Goal: Information Seeking & Learning: Learn about a topic

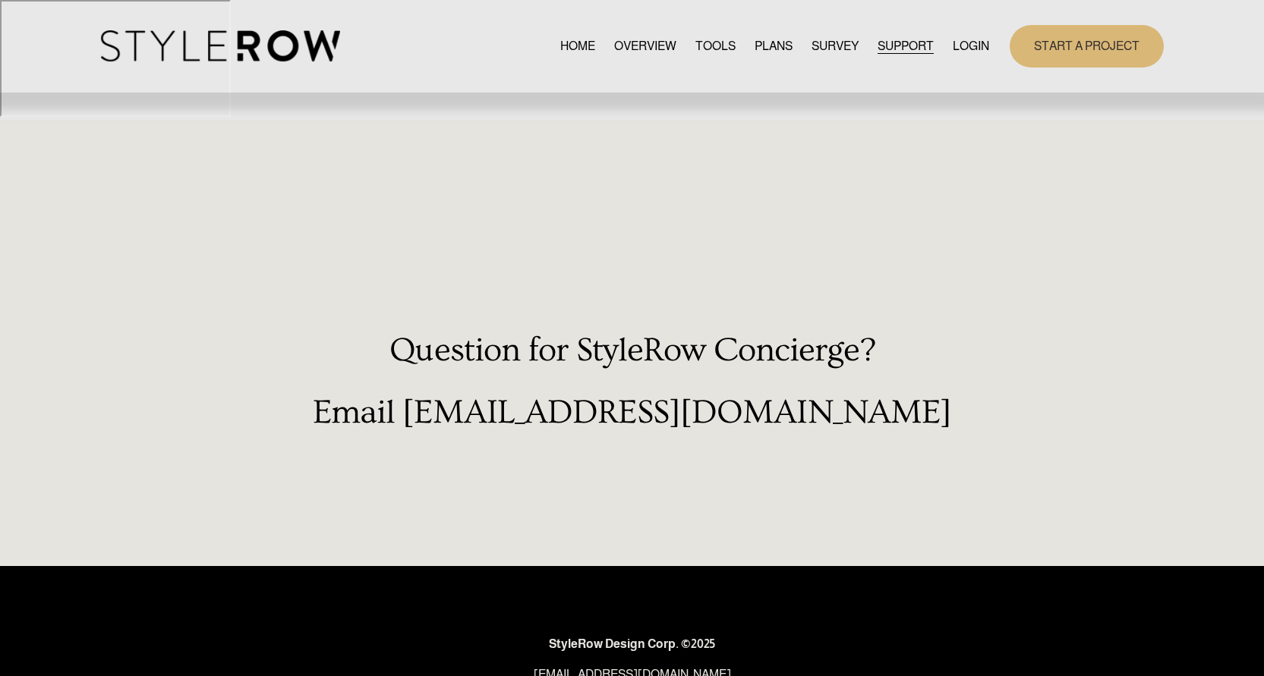
click at [760, 46] on link "PLANS" at bounding box center [773, 46] width 38 height 20
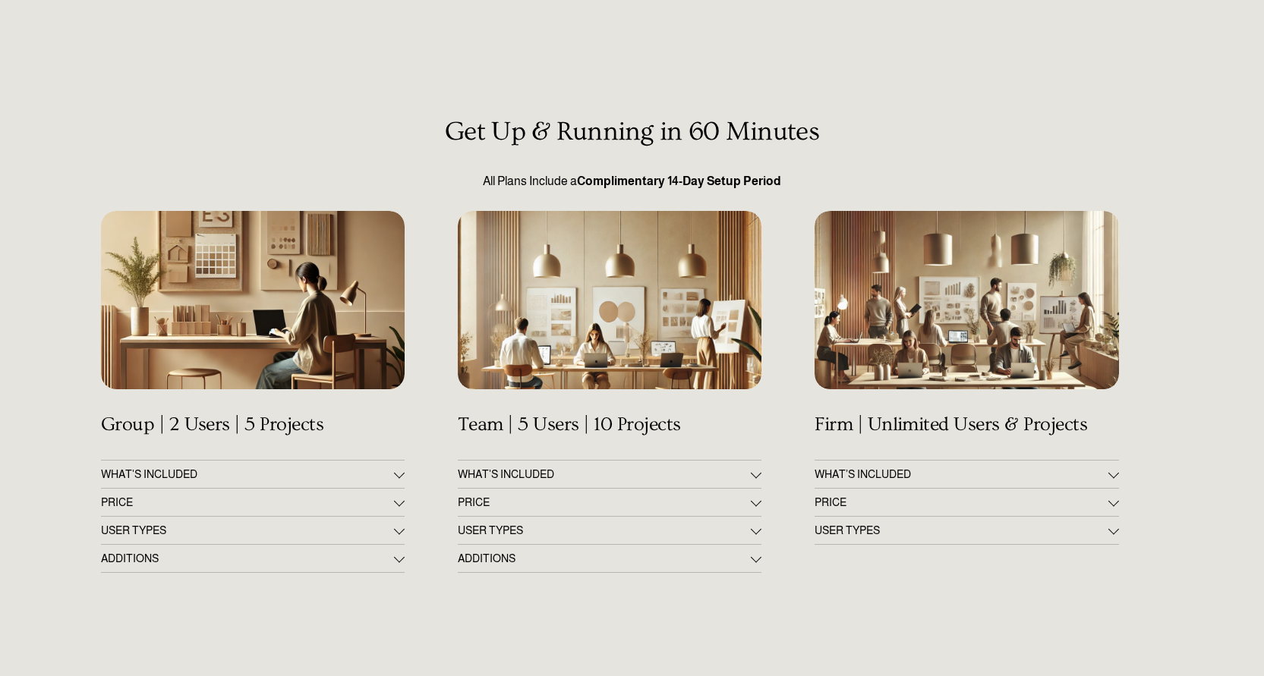
scroll to position [176, 0]
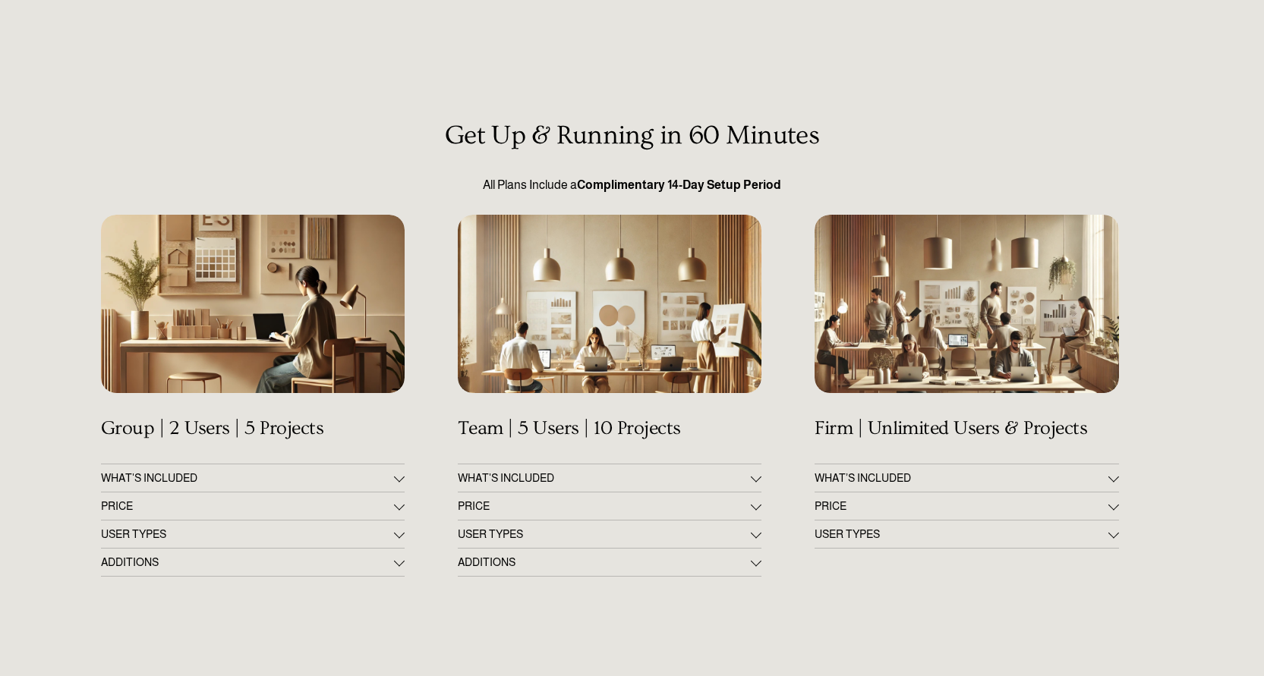
click at [1111, 493] on button "PRICE" at bounding box center [966, 506] width 304 height 27
click at [1111, 573] on button "USER TYPES" at bounding box center [966, 586] width 304 height 27
click at [1106, 521] on button "USER TYPES" at bounding box center [966, 534] width 304 height 27
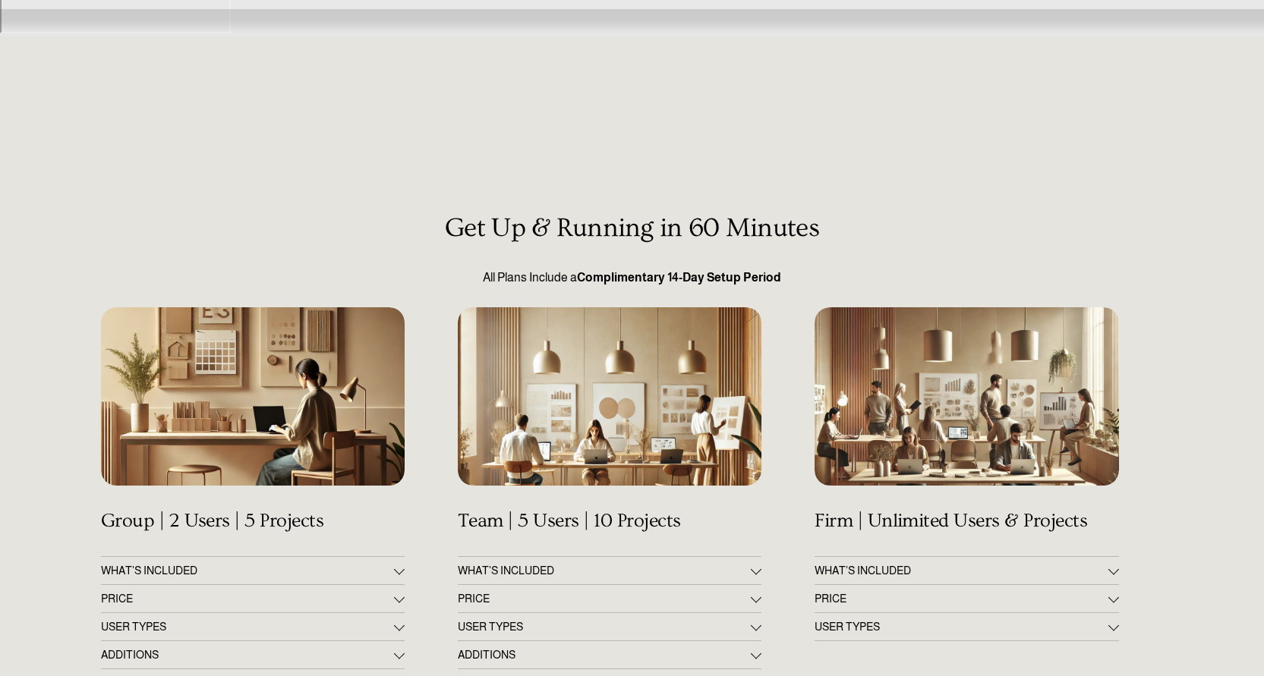
scroll to position [83, 0]
click at [920, 308] on div at bounding box center [966, 397] width 304 height 179
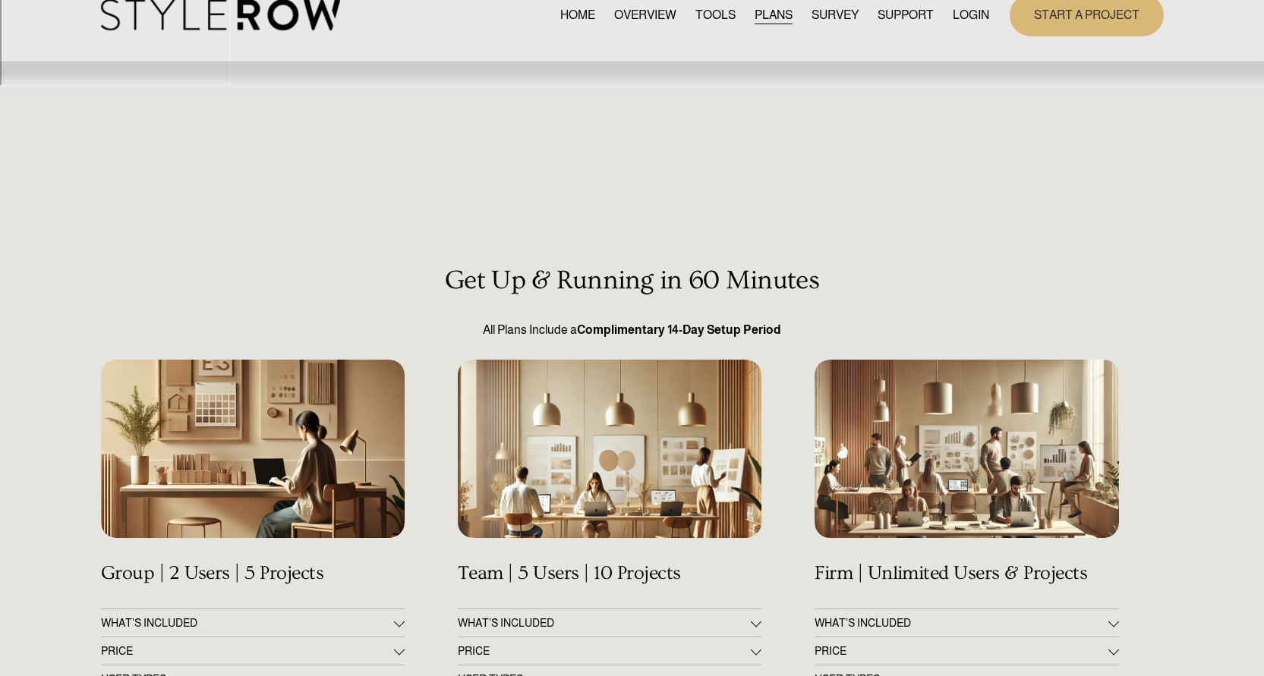
scroll to position [0, 0]
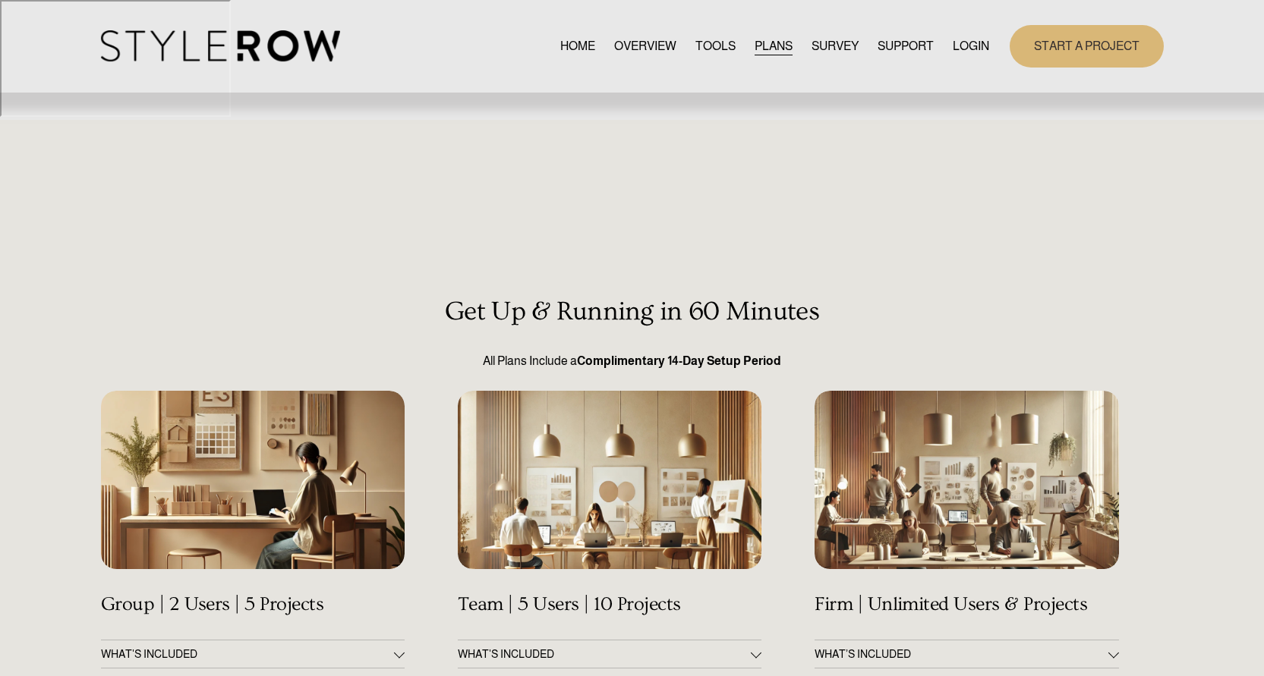
click at [765, 42] on link "PLANS" at bounding box center [773, 46] width 38 height 20
click at [754, 49] on link "PLANS" at bounding box center [773, 46] width 38 height 20
click at [0, 0] on span "HOW - TO HUB" at bounding box center [0, 0] width 0 height 0
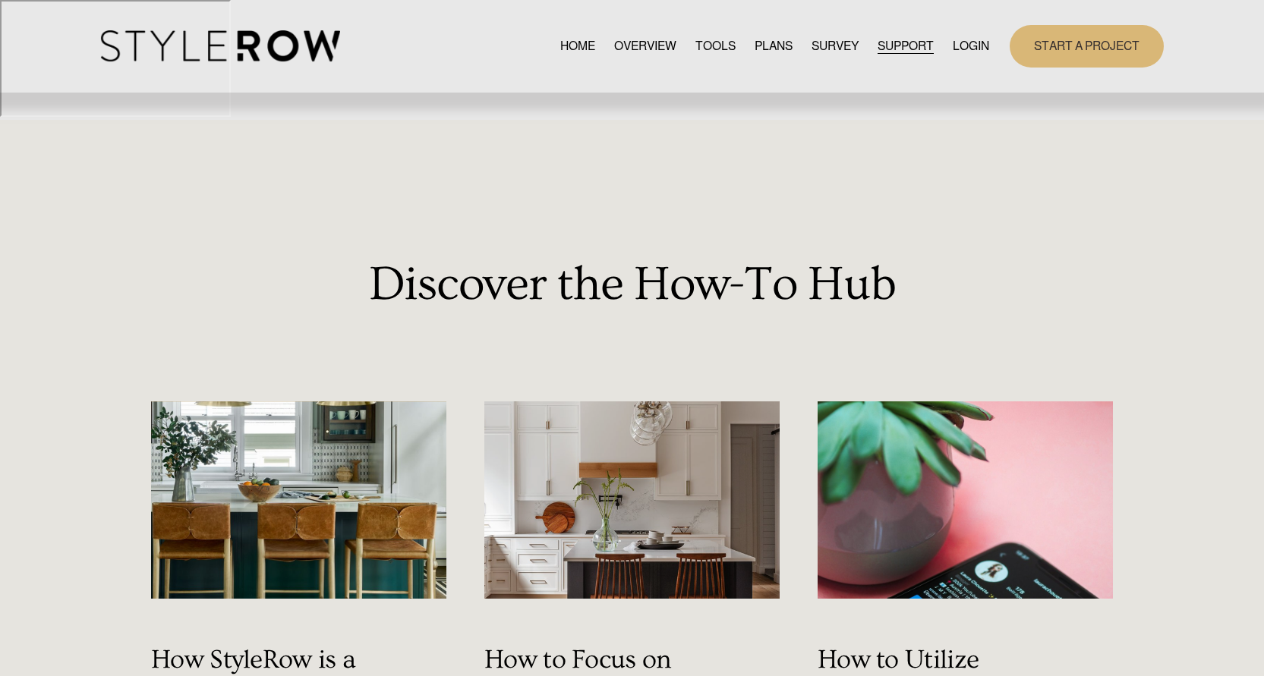
scroll to position [3, 0]
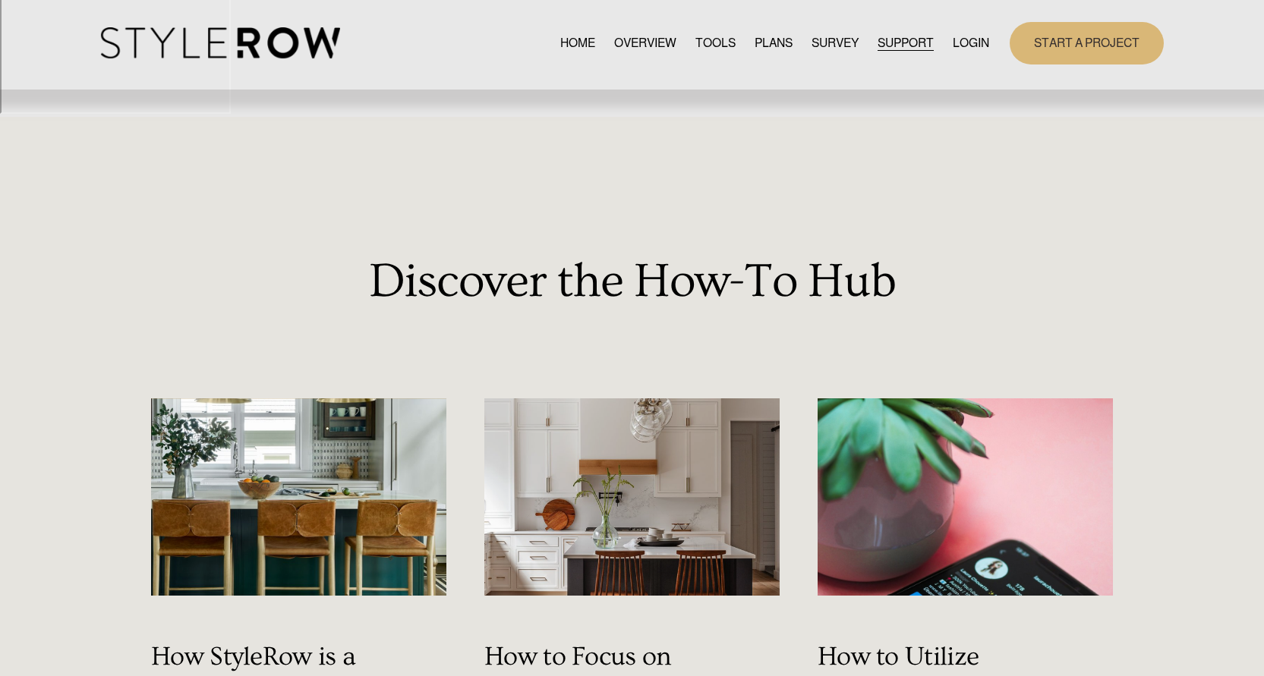
click at [570, 43] on link "HOME" at bounding box center [577, 43] width 35 height 20
